Goal: Information Seeking & Learning: Learn about a topic

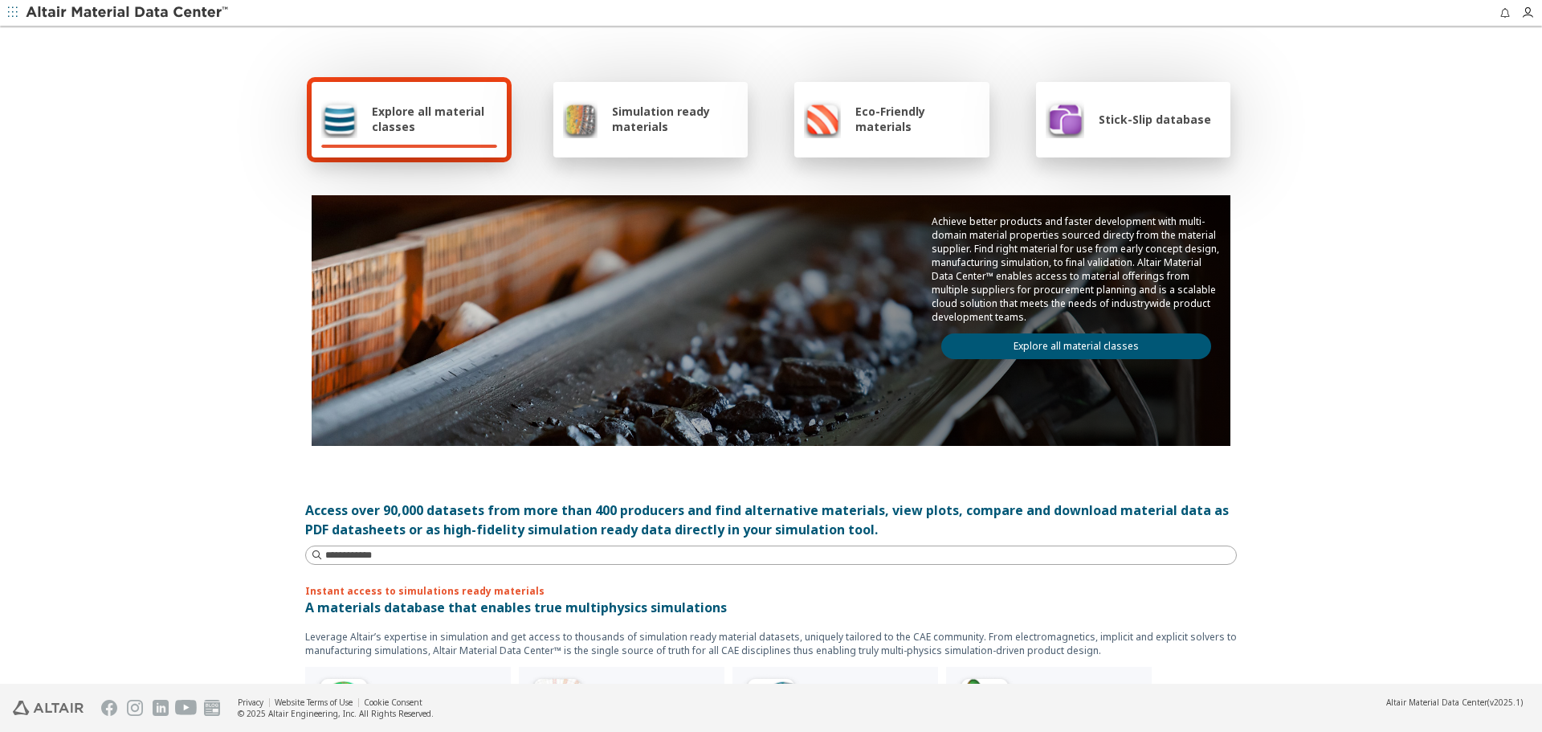
click at [1136, 151] on div "Stick-Slip database" at bounding box center [1133, 119] width 195 height 75
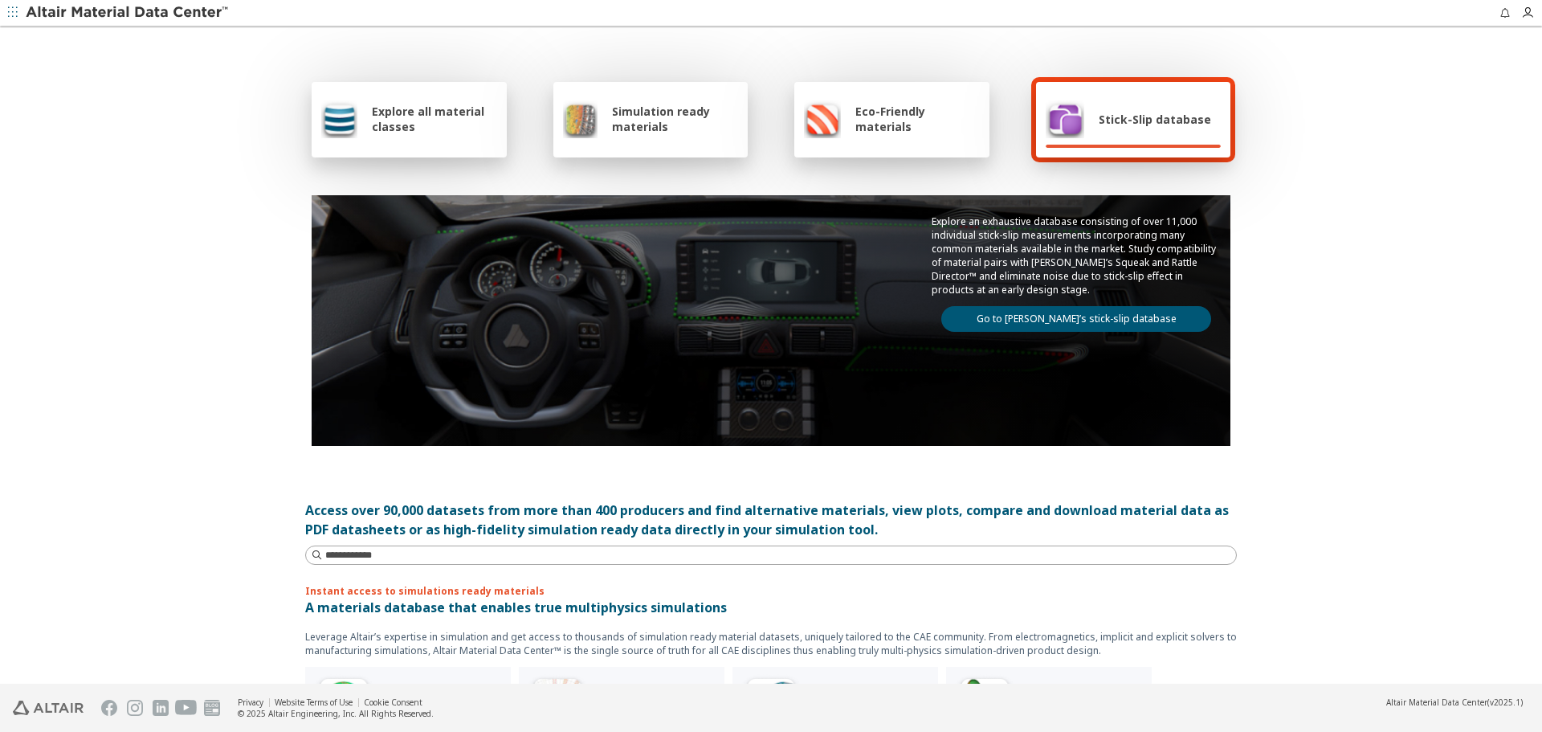
click at [1123, 320] on link "Go to Altair’s stick-slip database" at bounding box center [1076, 319] width 270 height 26
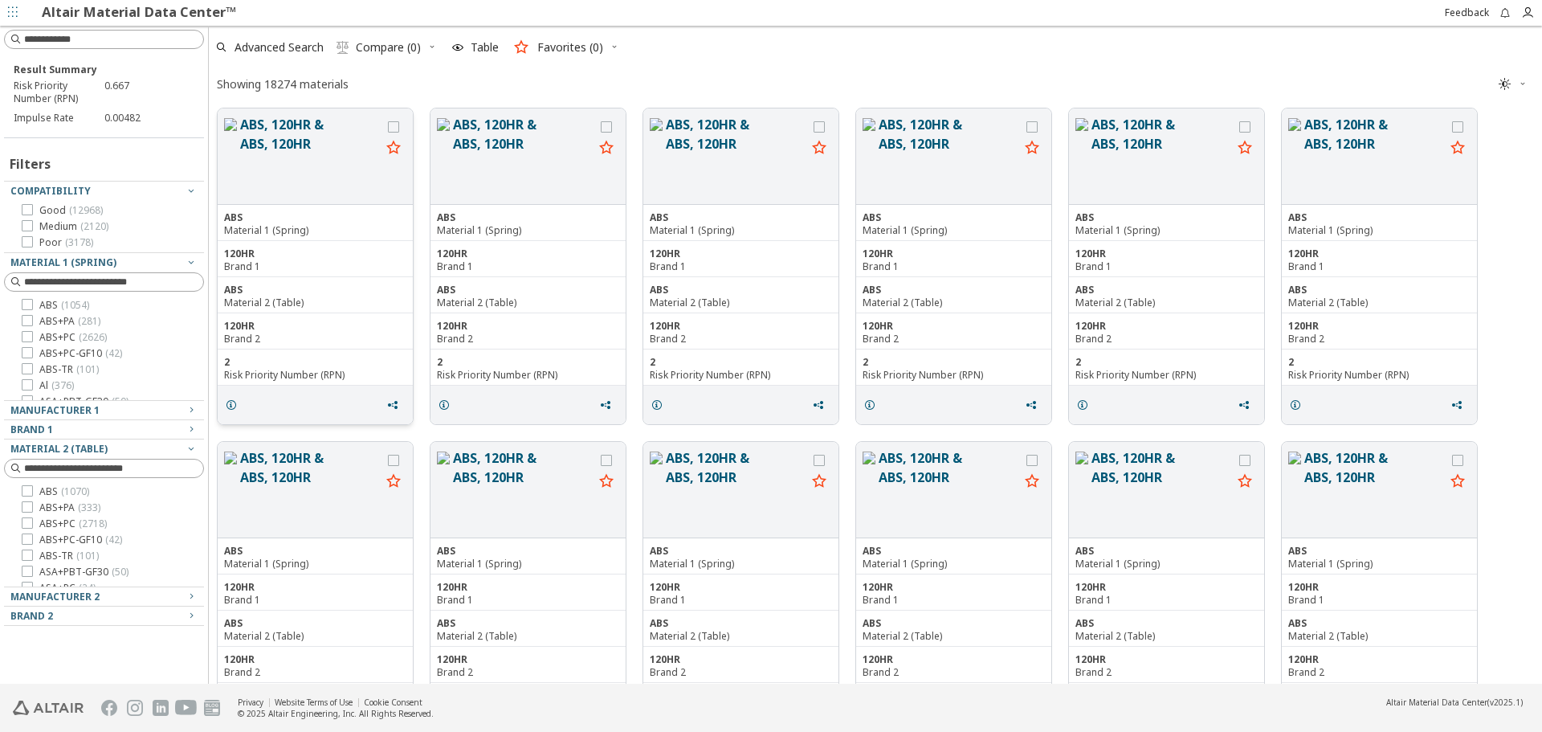
click at [267, 147] on button "ABS, 120HR & ABS, 120HR" at bounding box center [310, 156] width 141 height 83
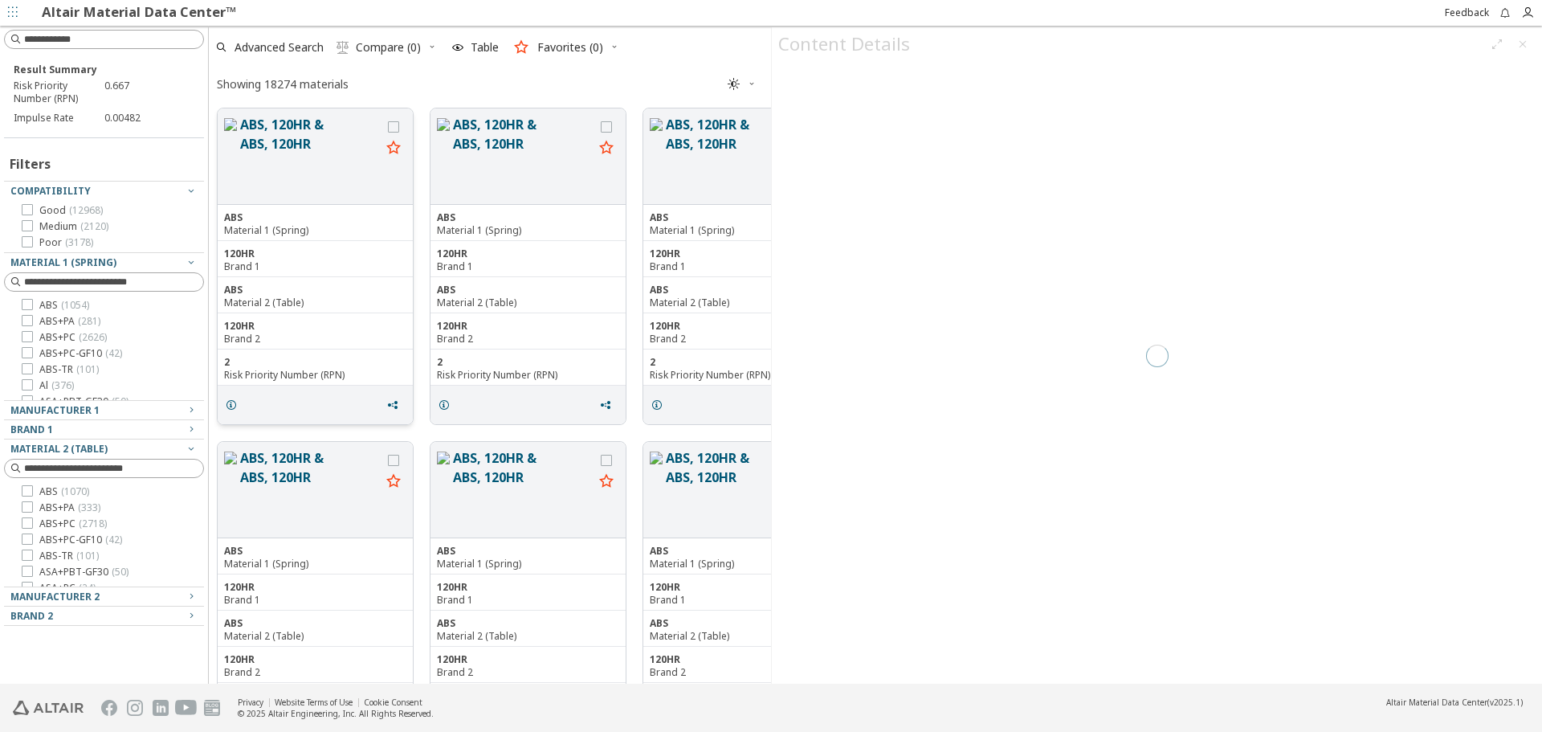
scroll to position [572, 550]
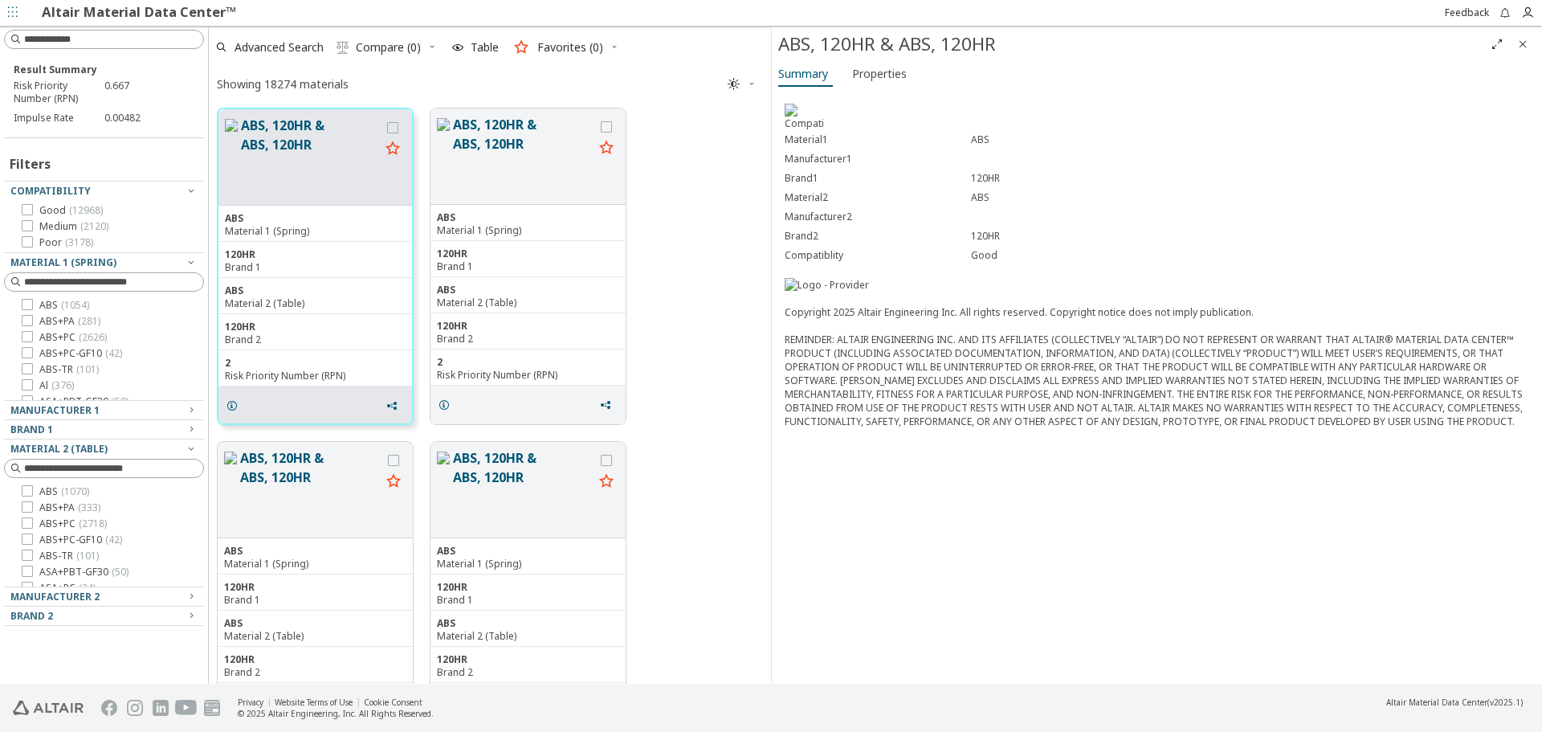
click at [1527, 43] on icon "Close" at bounding box center [1522, 44] width 13 height 13
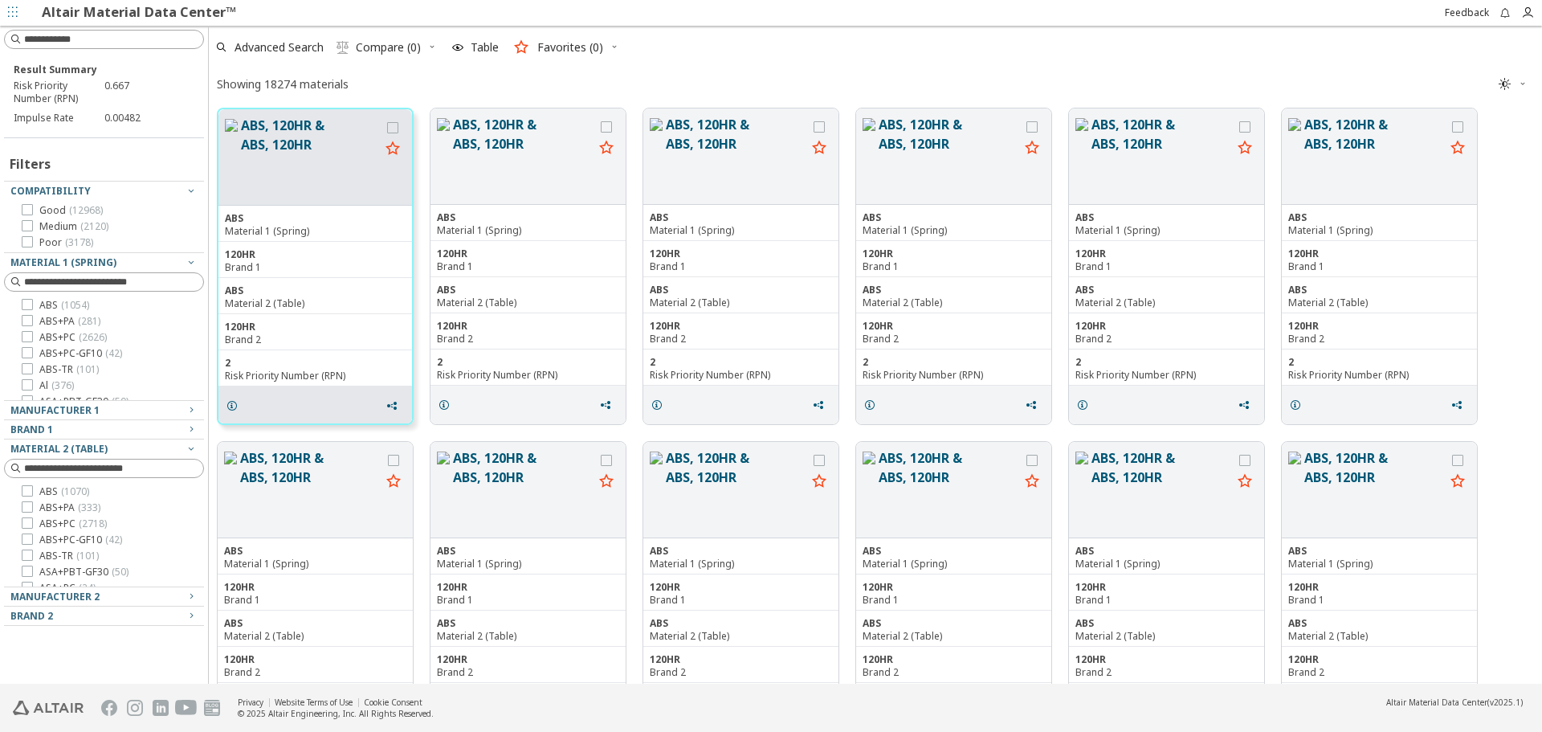
scroll to position [572, 1321]
click at [136, 10] on link "Altair Material Data Center™" at bounding box center [139, 11] width 194 height 18
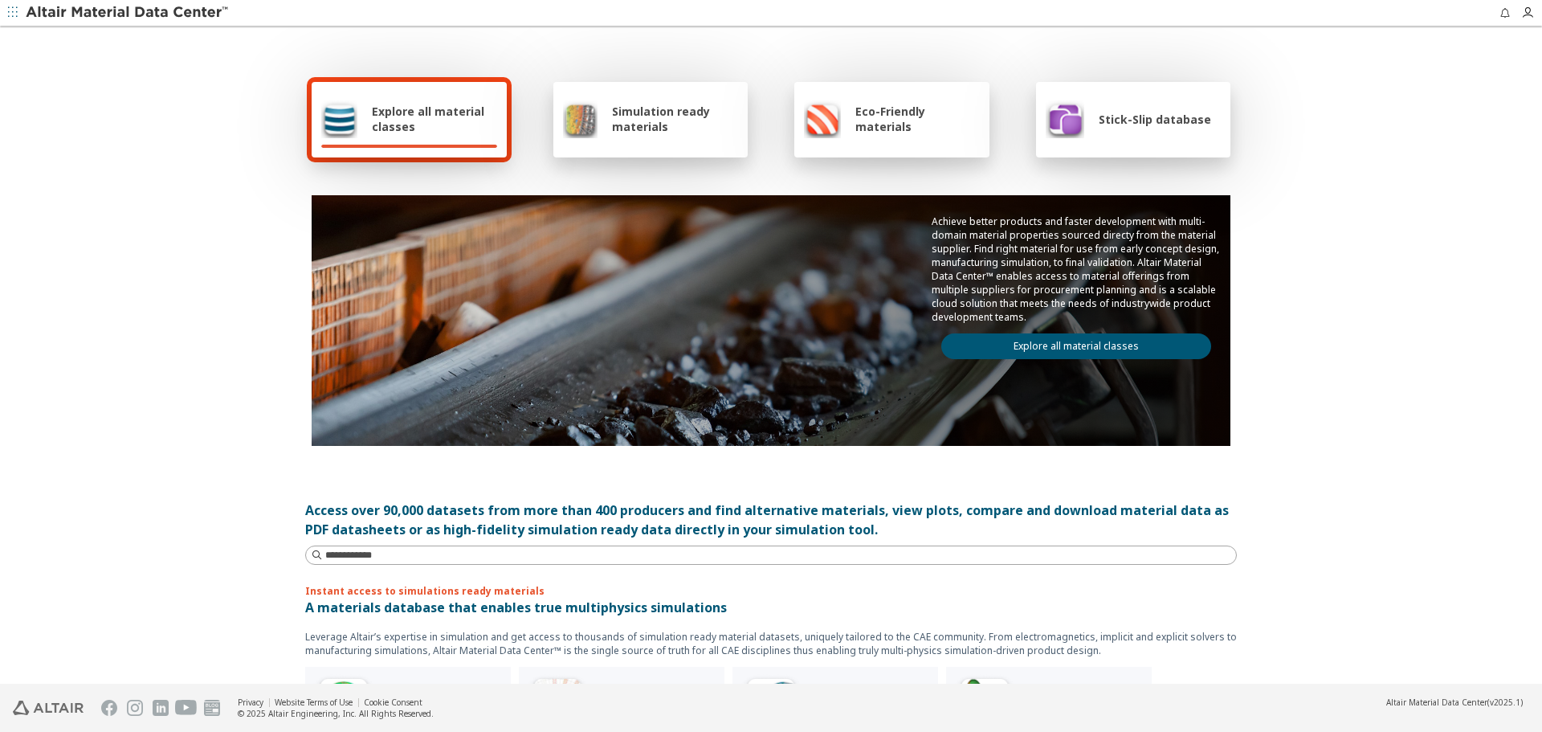
click at [1109, 347] on link "Explore all material classes" at bounding box center [1076, 346] width 270 height 26
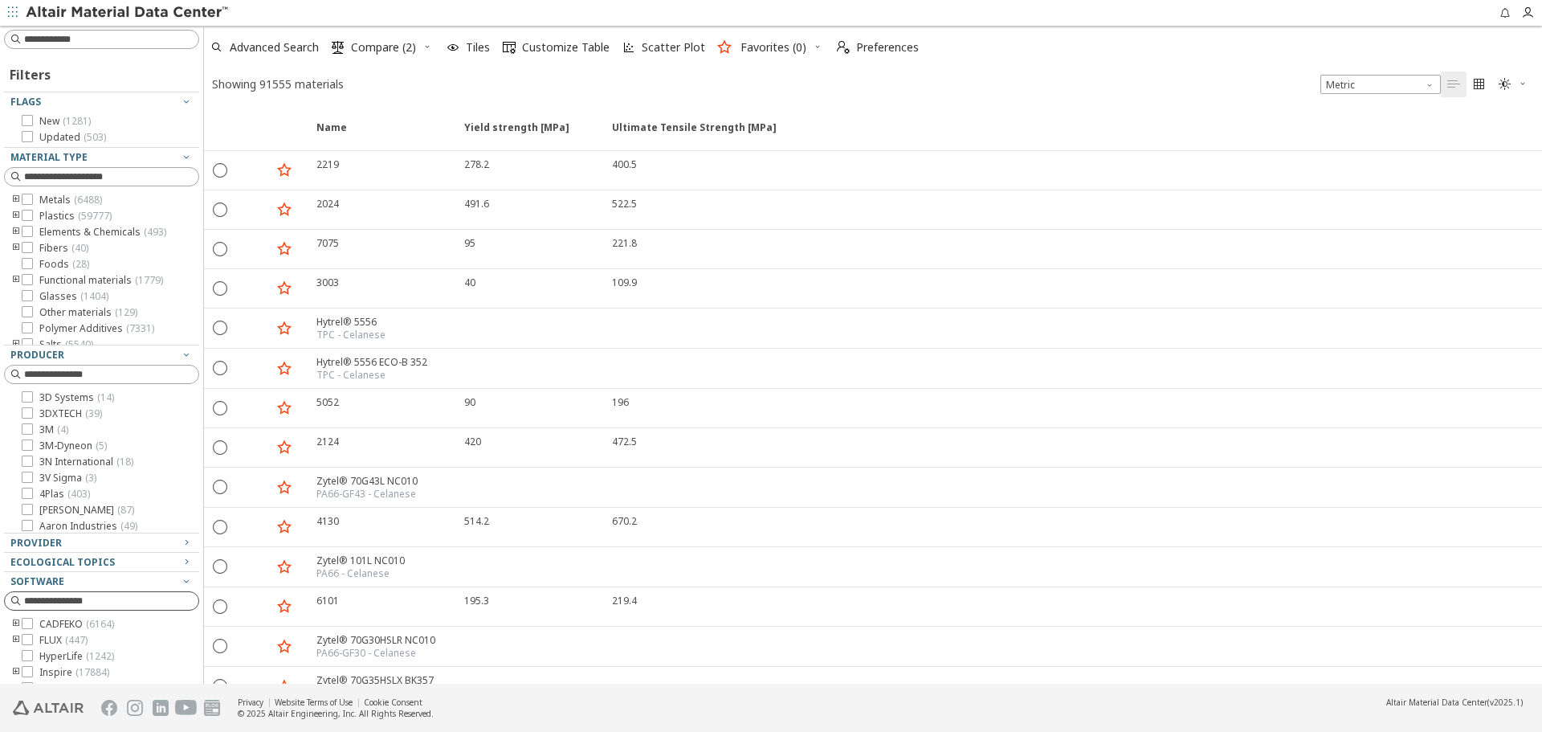
click at [127, 606] on input at bounding box center [111, 601] width 174 height 16
type input "*****"
click at [115, 642] on span "( 17848 )" at bounding box center [113, 640] width 34 height 14
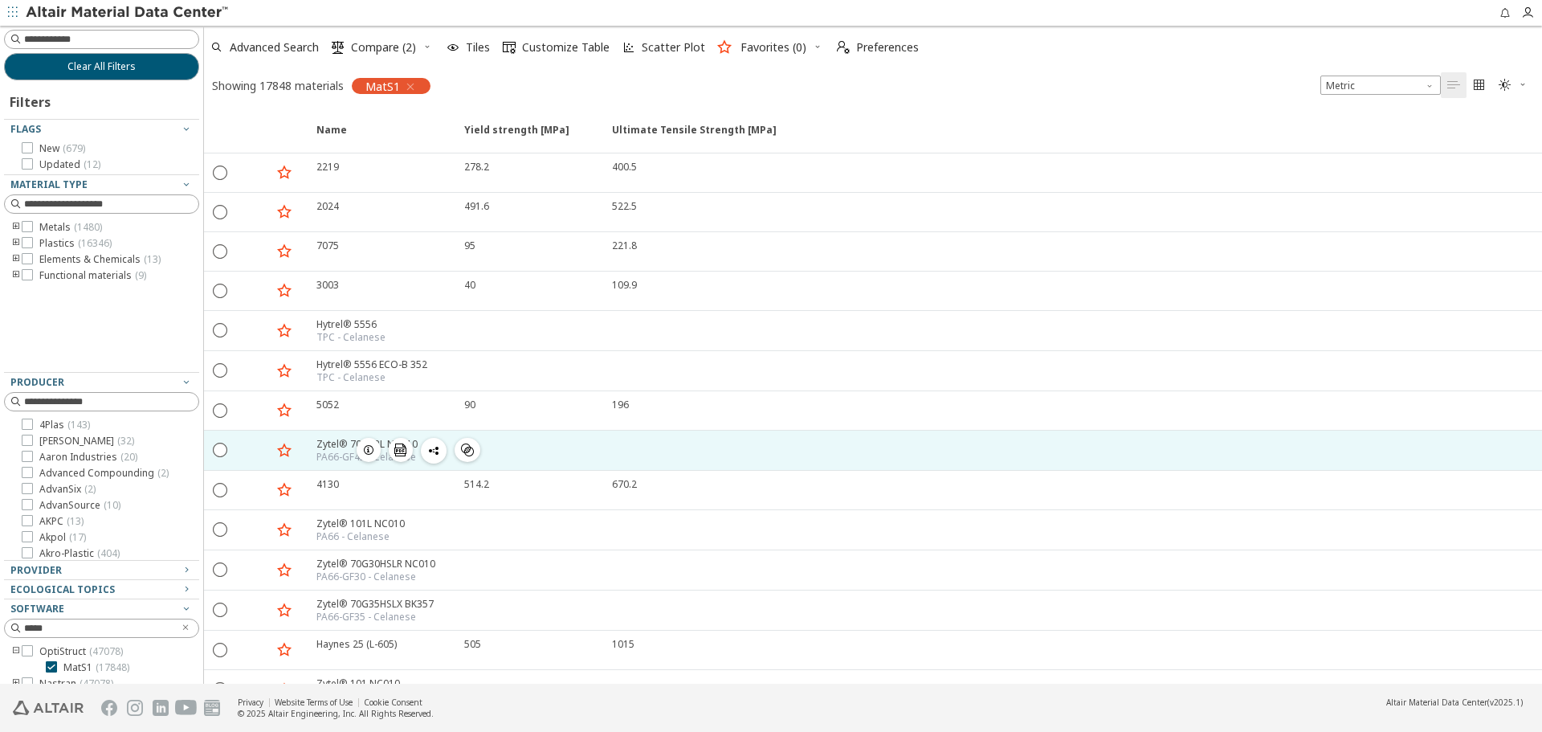
click at [366, 447] on icon "button" at bounding box center [368, 449] width 13 height 13
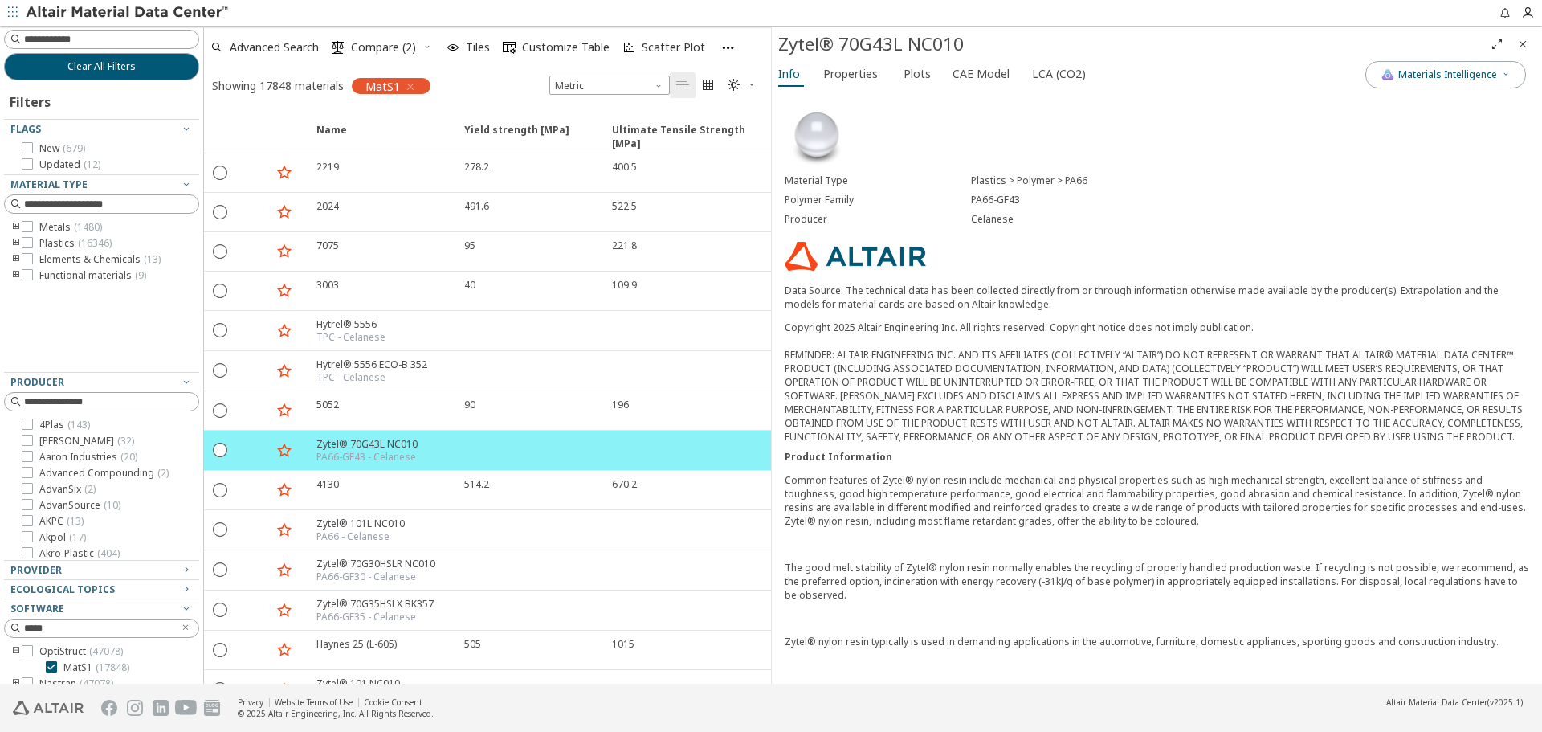
click at [1525, 43] on icon "Close" at bounding box center [1522, 44] width 13 height 13
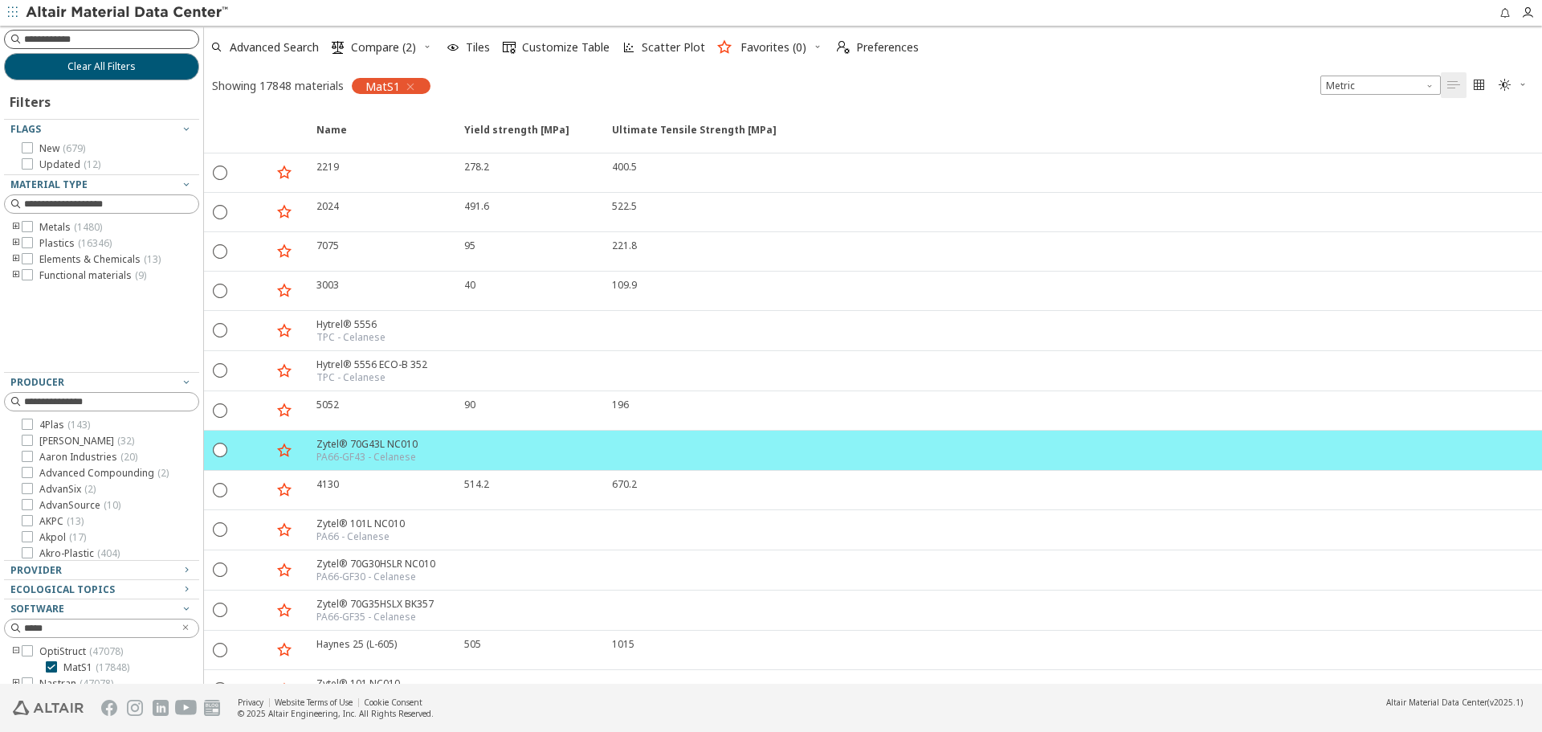
click at [149, 44] on input at bounding box center [111, 39] width 174 height 16
type input "**"
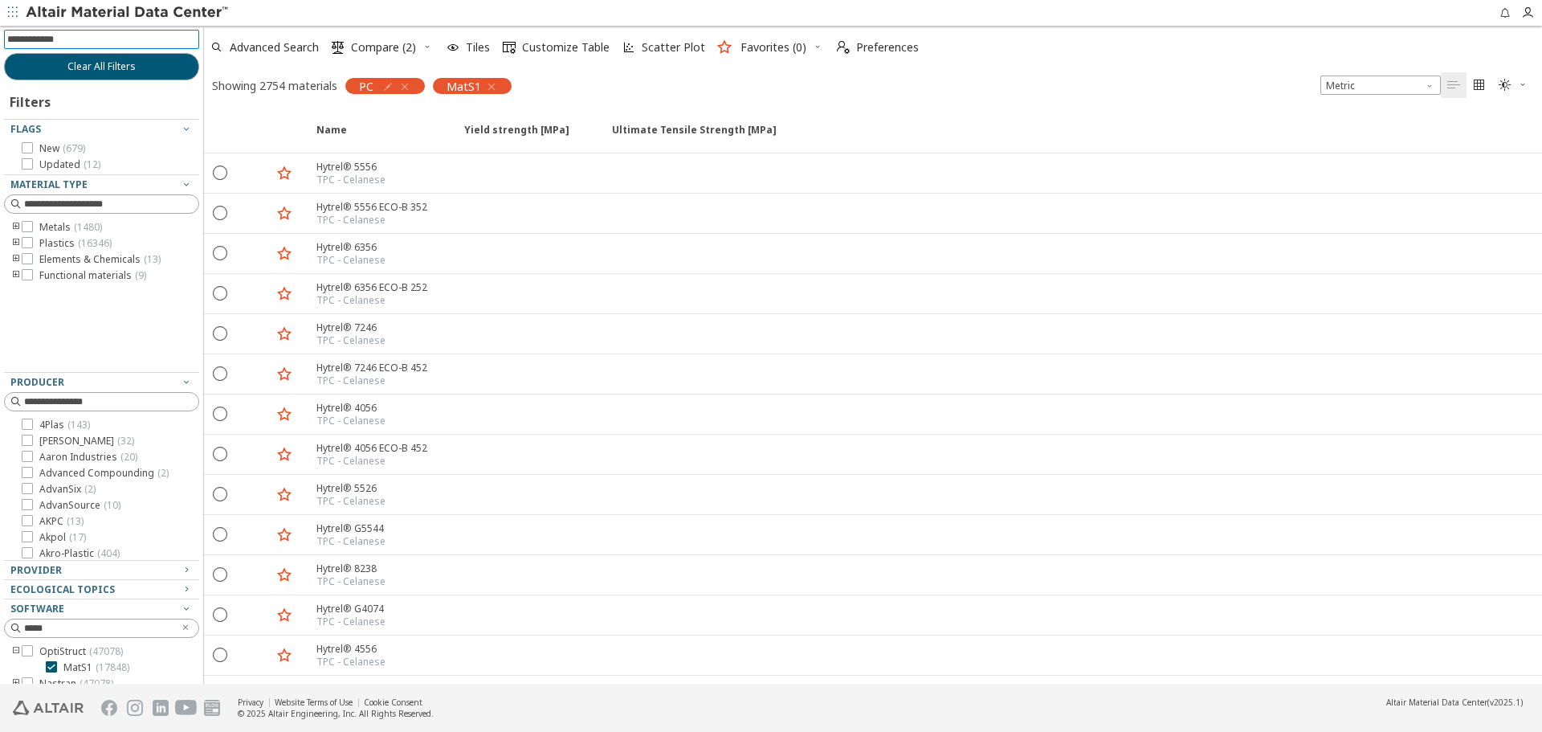
click at [82, 572] on div "Provider" at bounding box center [94, 570] width 169 height 13
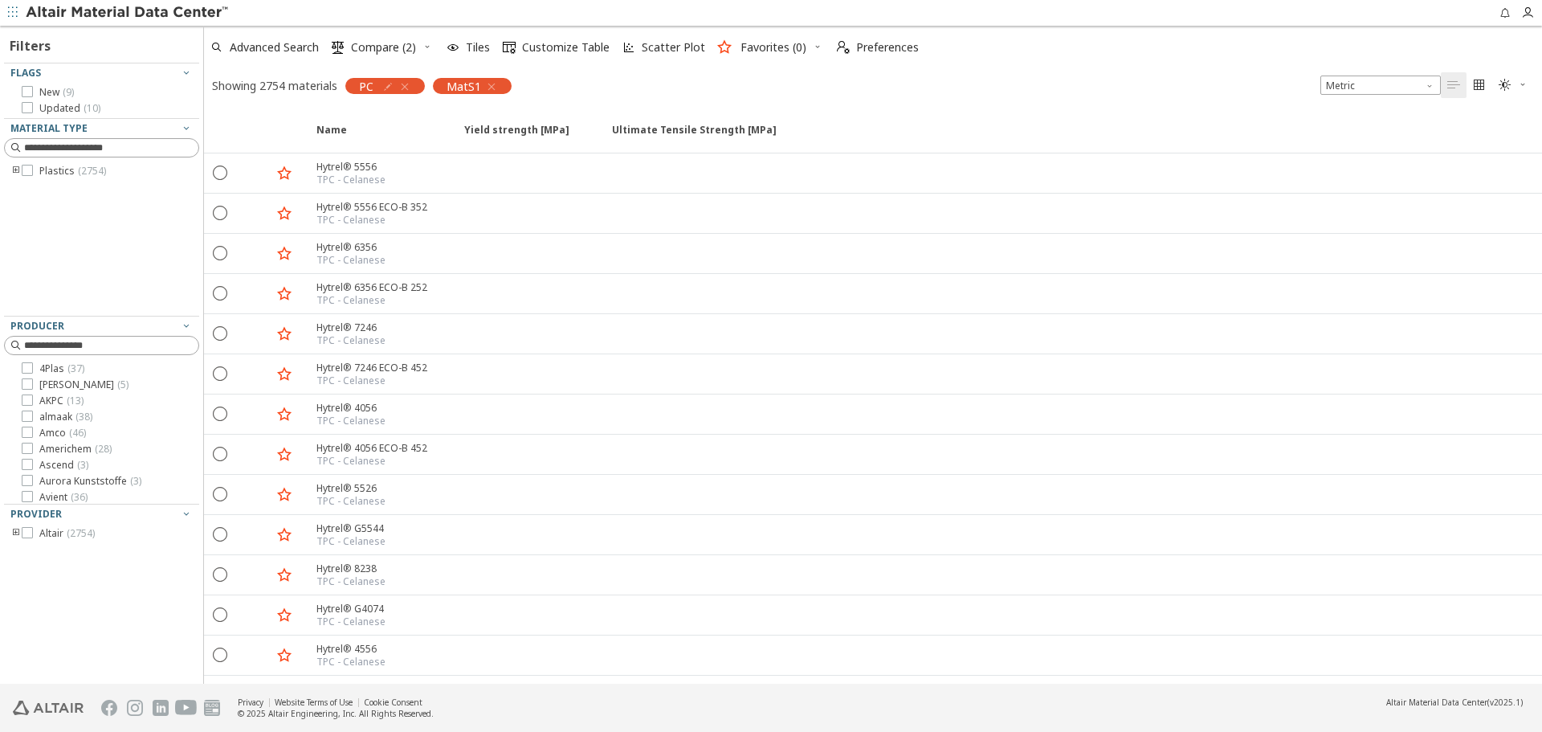
scroll to position [80, 0]
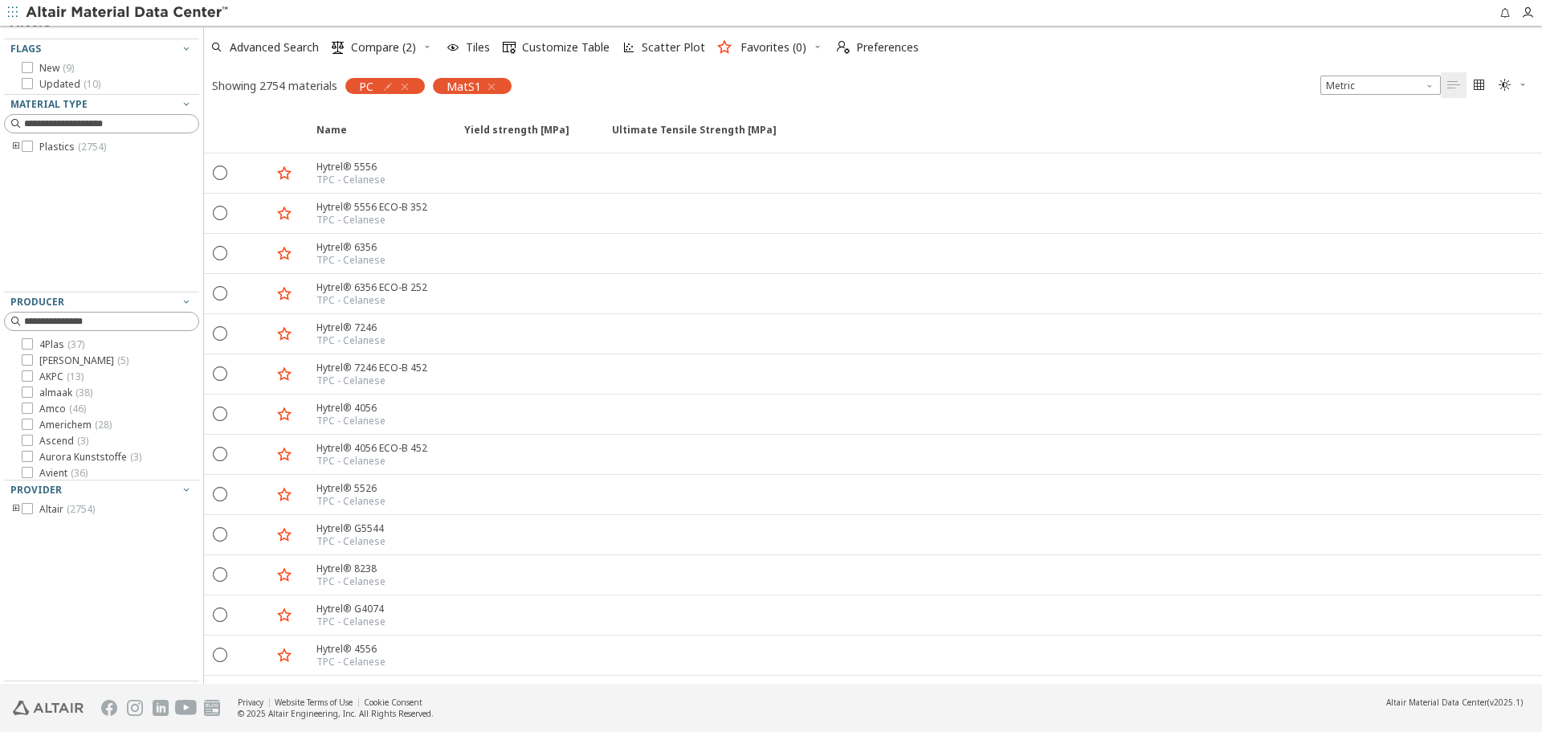
click at [12, 506] on icon "toogle group" at bounding box center [15, 509] width 11 height 13
click at [78, 520] on span "Plastics Generic ( 28 )" at bounding box center [109, 525] width 93 height 13
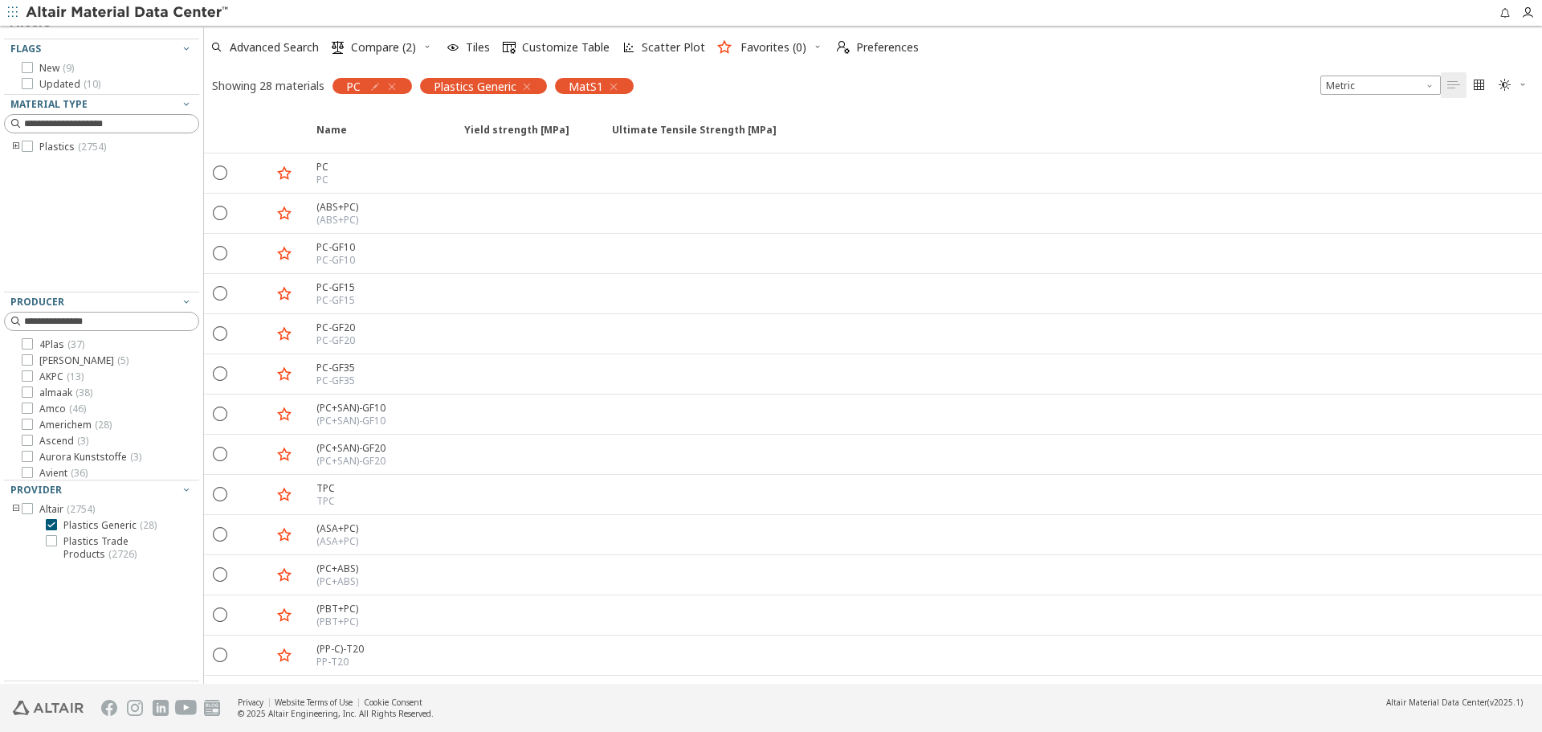
scroll to position [9, 0]
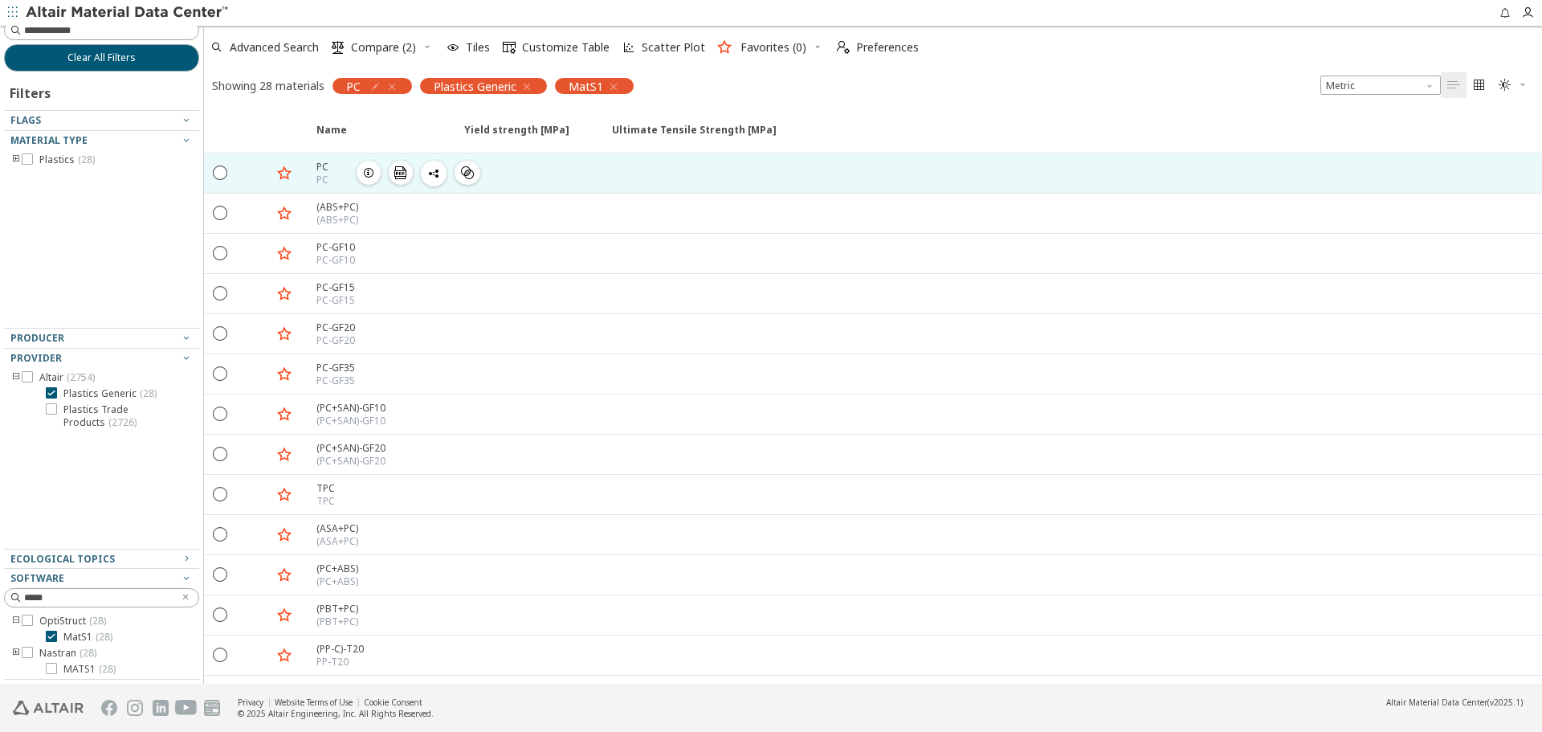
click at [370, 176] on icon "button" at bounding box center [368, 172] width 13 height 13
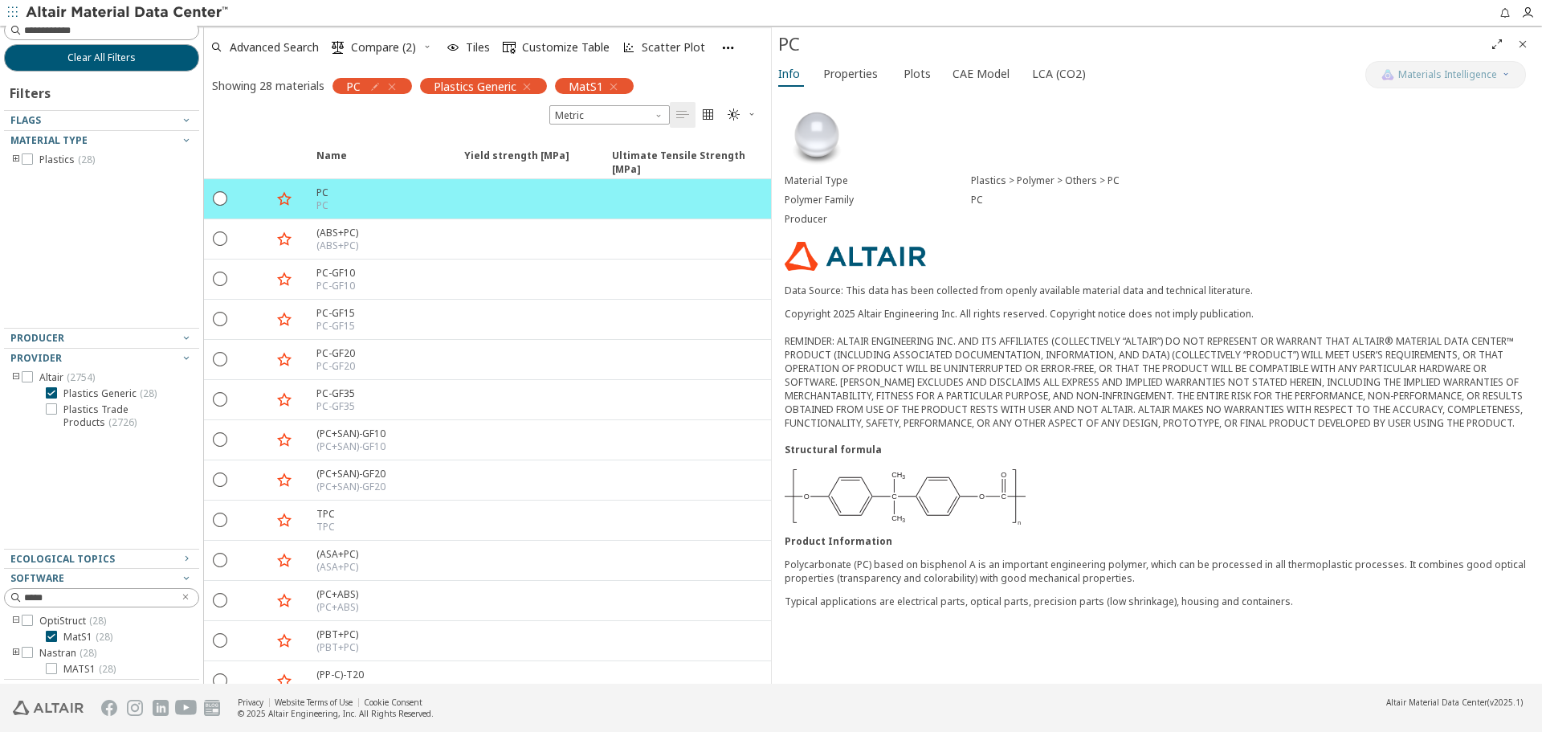
click at [914, 79] on span "Plots" at bounding box center [916, 74] width 27 height 26
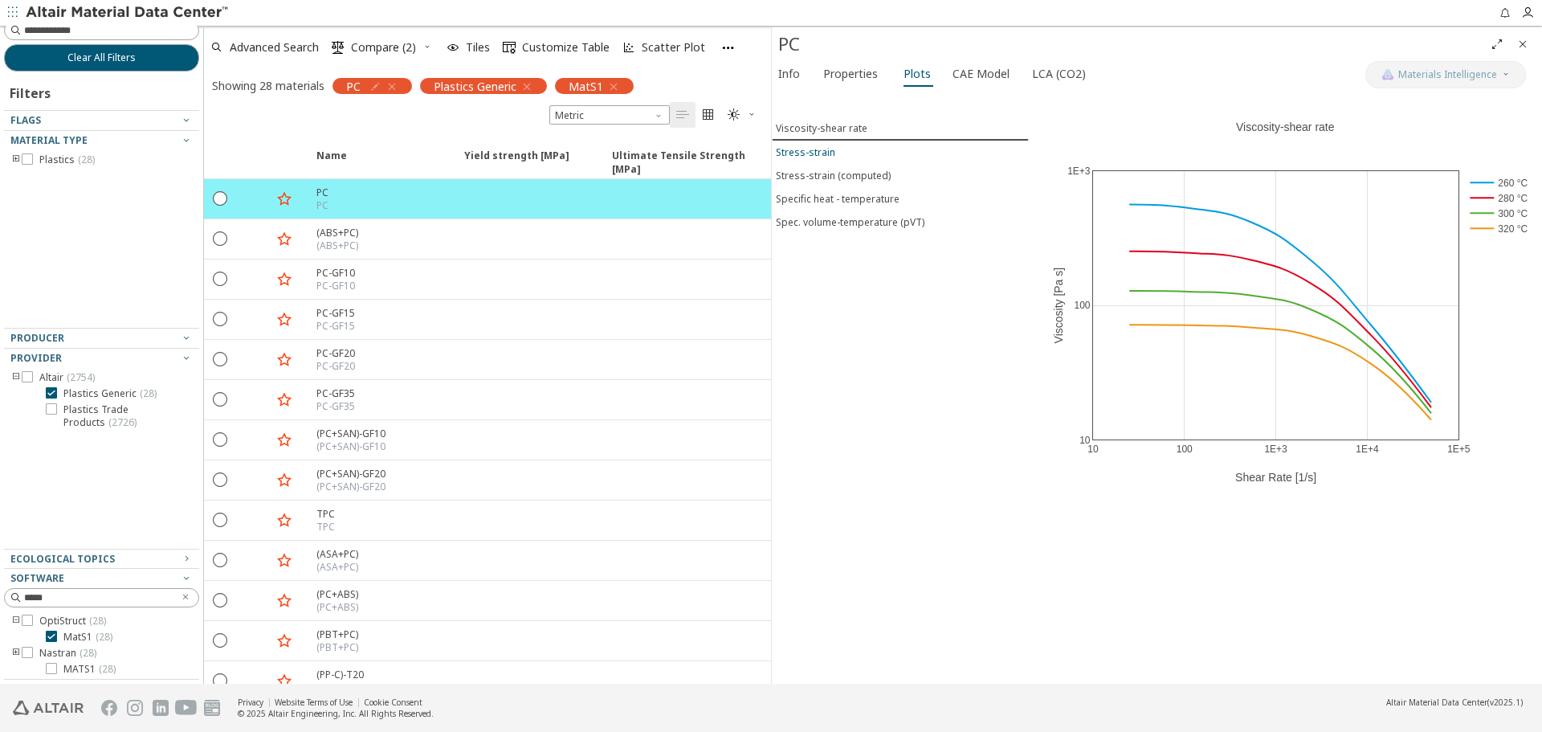
click at [845, 153] on span "Stress-strain" at bounding box center [900, 152] width 249 height 14
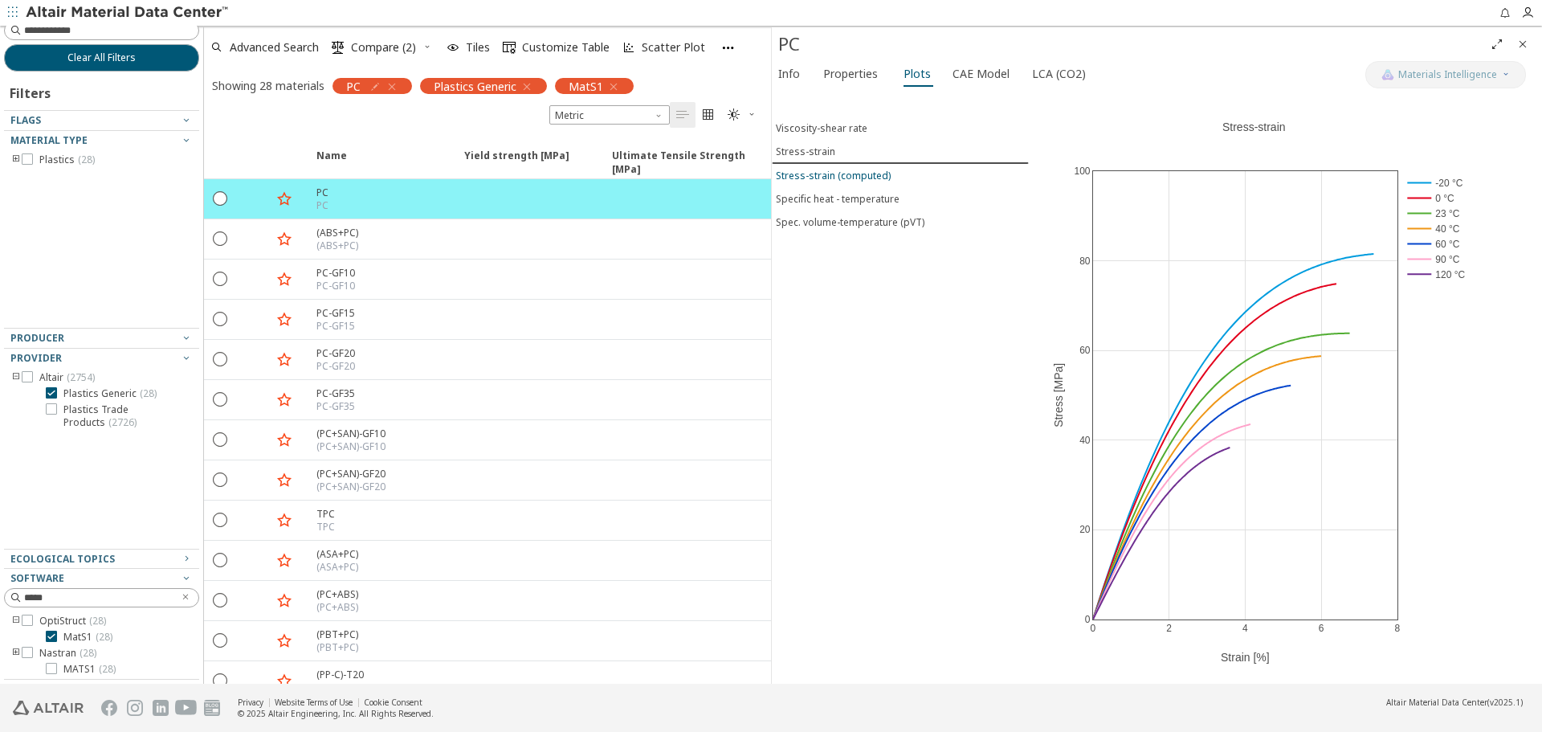
click at [850, 173] on div "Stress-strain (computed)" at bounding box center [833, 176] width 115 height 14
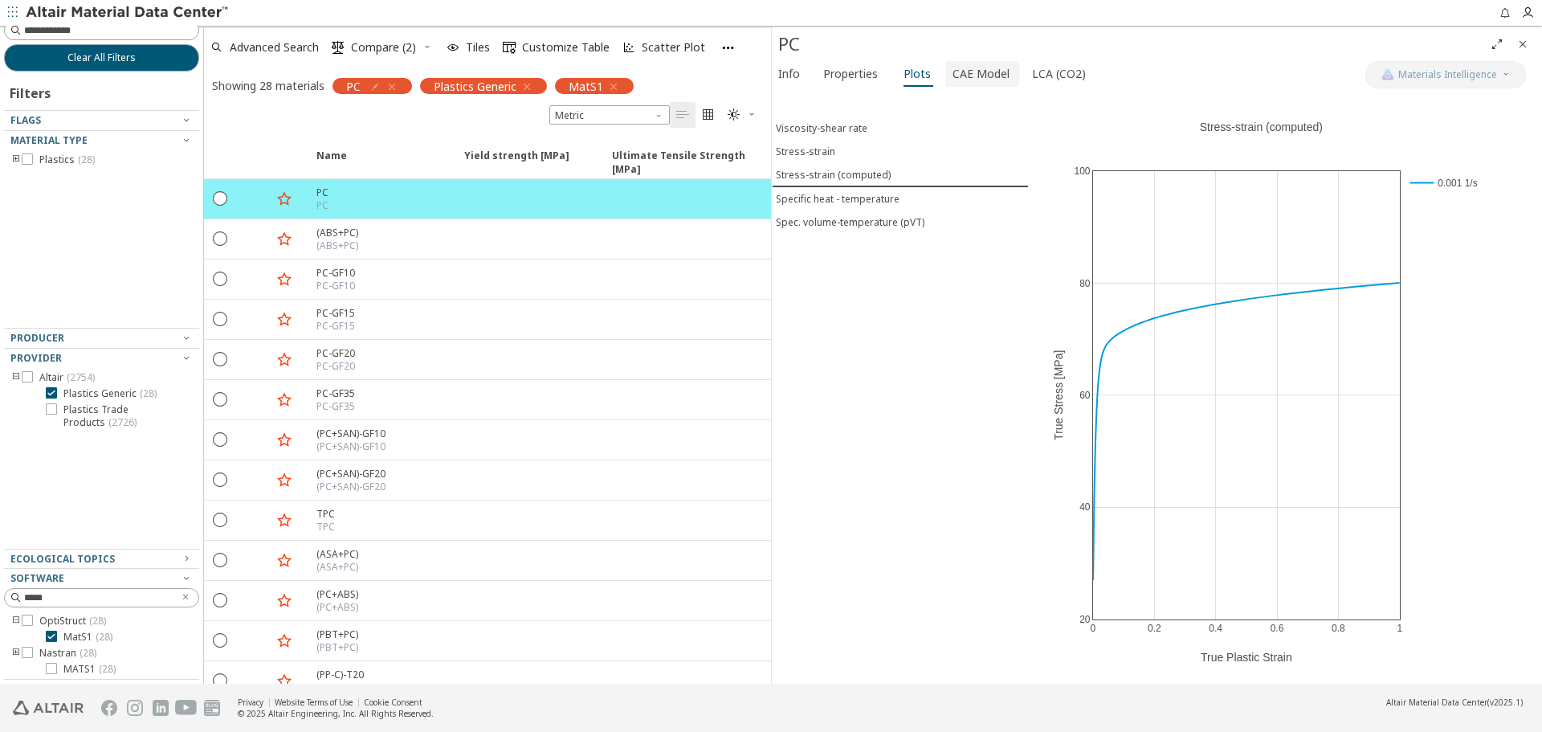
click at [952, 75] on span "CAE Model" at bounding box center [980, 74] width 57 height 26
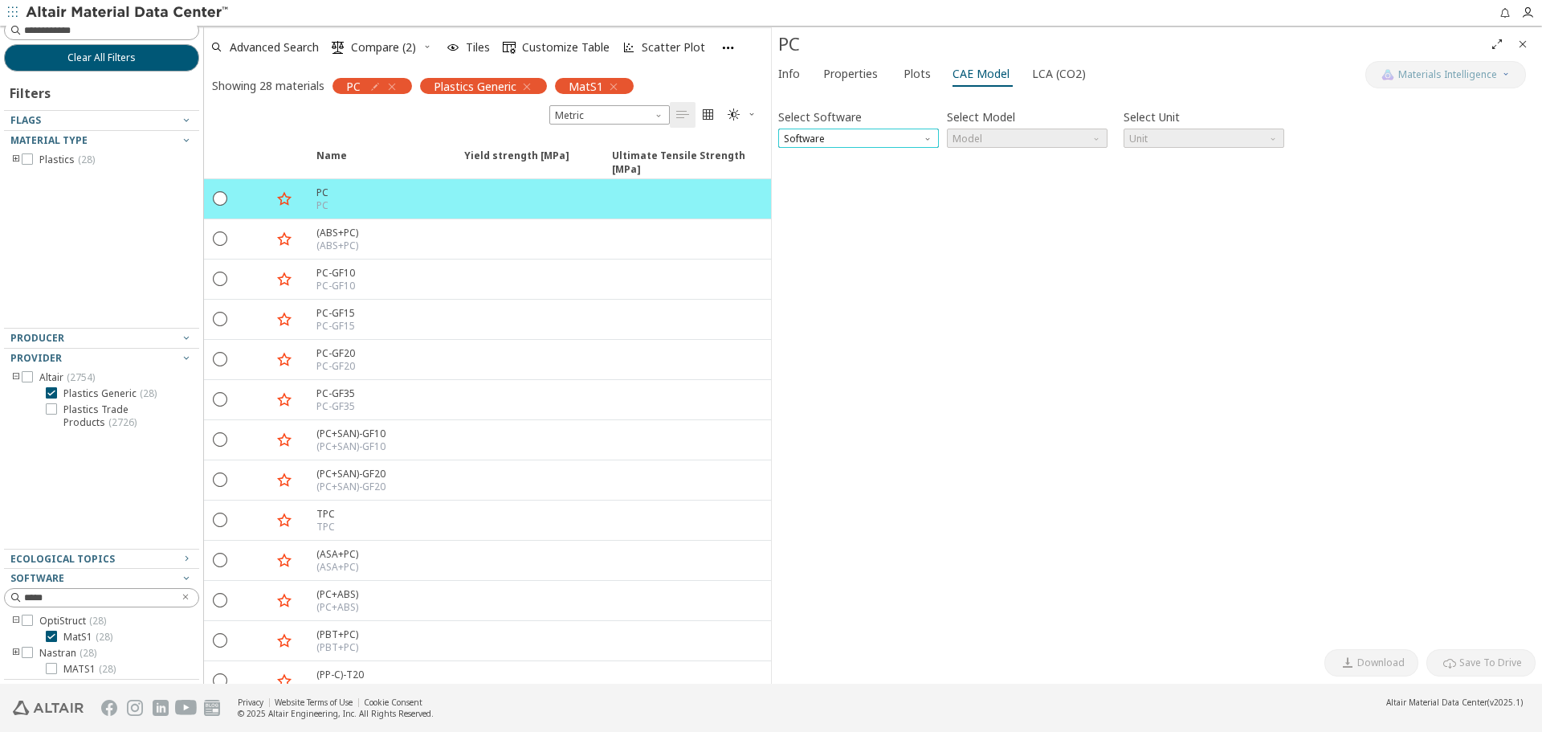
click at [905, 135] on span "Software" at bounding box center [858, 137] width 161 height 19
click at [882, 231] on span "OptiStruct" at bounding box center [859, 235] width 148 height 11
click at [994, 137] on span "Model" at bounding box center [1027, 137] width 161 height 19
click at [990, 179] on span "MatS1" at bounding box center [1027, 177] width 148 height 11
